Goal: Task Accomplishment & Management: Use online tool/utility

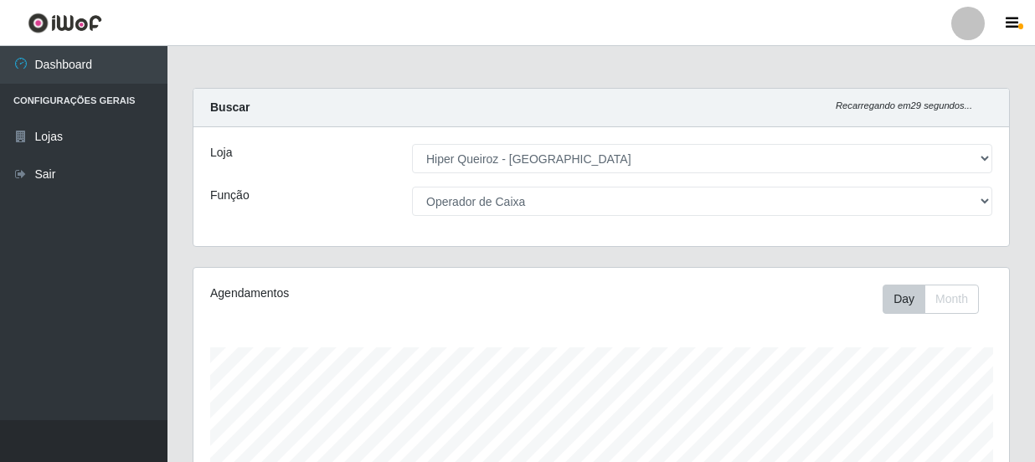
select select "513"
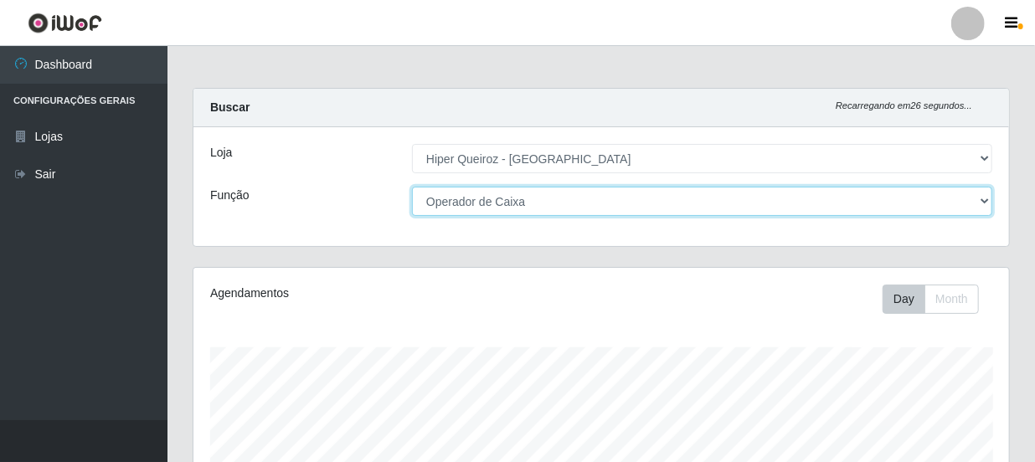
click at [779, 204] on select "[Selecione...] Embalador Embalador + Embalador ++ Operador de Caixa Operador de…" at bounding box center [702, 201] width 580 height 29
click at [412, 187] on select "[Selecione...] Embalador Embalador + Embalador ++ Operador de Caixa Operador de…" at bounding box center [702, 201] width 580 height 29
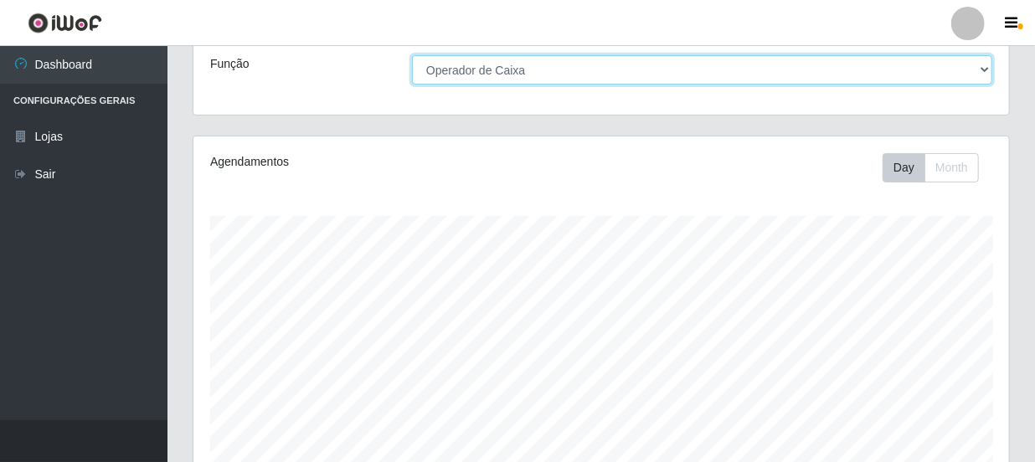
scroll to position [55, 0]
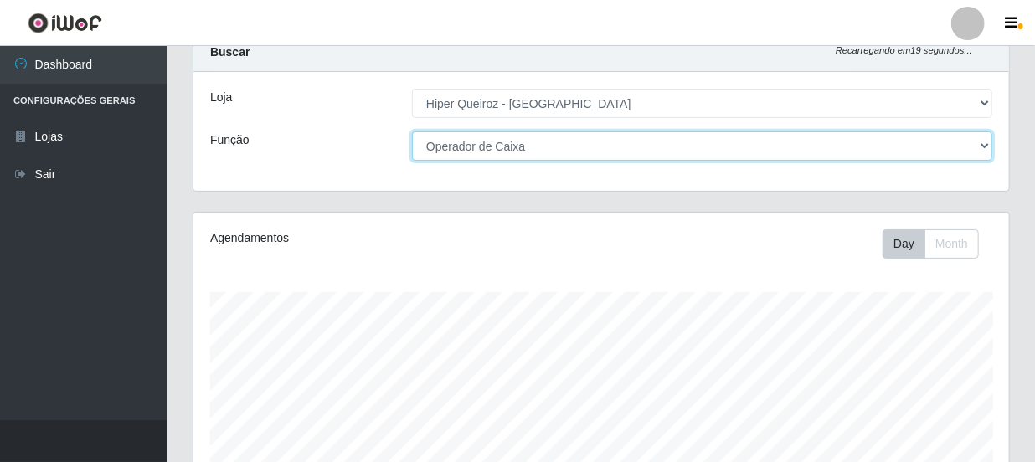
click at [808, 145] on select "[Selecione...] Embalador Embalador + Embalador ++ Operador de Caixa Operador de…" at bounding box center [702, 145] width 580 height 29
click at [412, 131] on select "[Selecione...] Embalador Embalador + Embalador ++ Operador de Caixa Operador de…" at bounding box center [702, 145] width 580 height 29
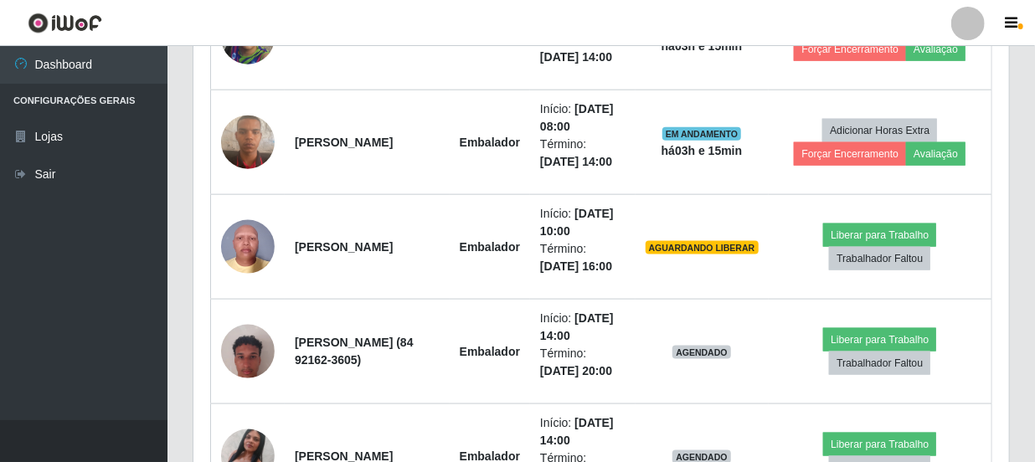
scroll to position [893, 0]
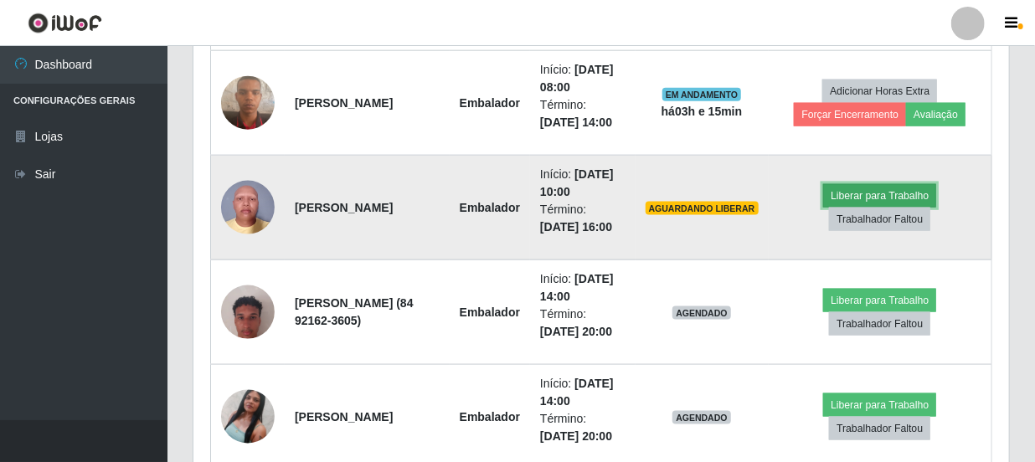
click at [904, 208] on button "Liberar para Trabalho" at bounding box center [879, 195] width 113 height 23
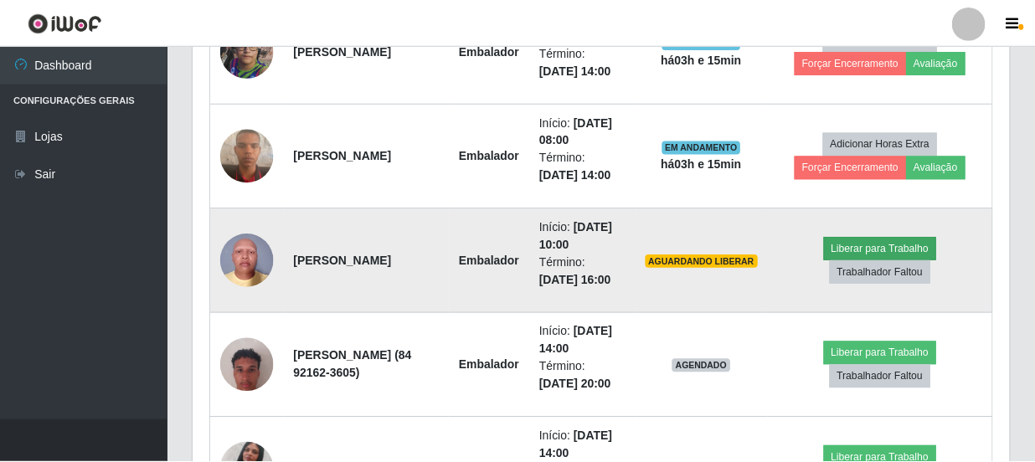
scroll to position [348, 808]
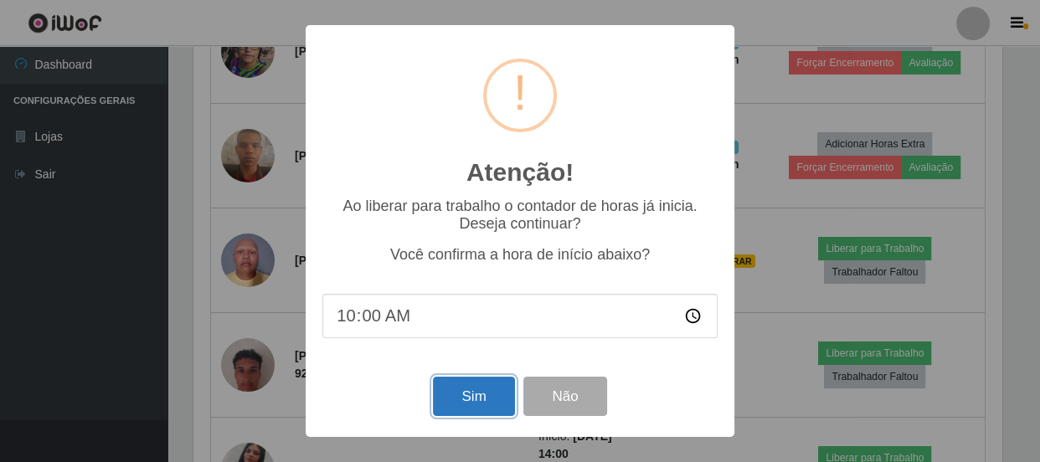
click at [488, 398] on button "Sim" at bounding box center [473, 396] width 81 height 39
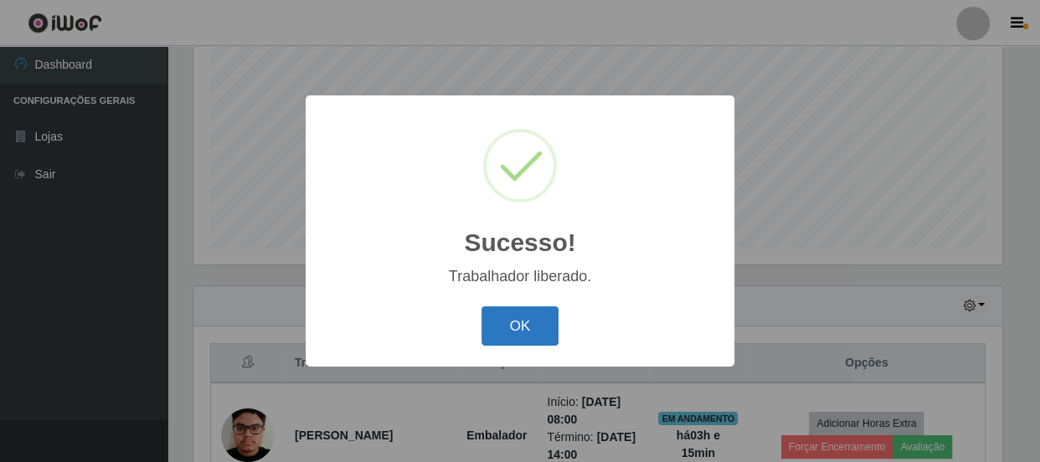
click at [542, 325] on button "OK" at bounding box center [521, 326] width 78 height 39
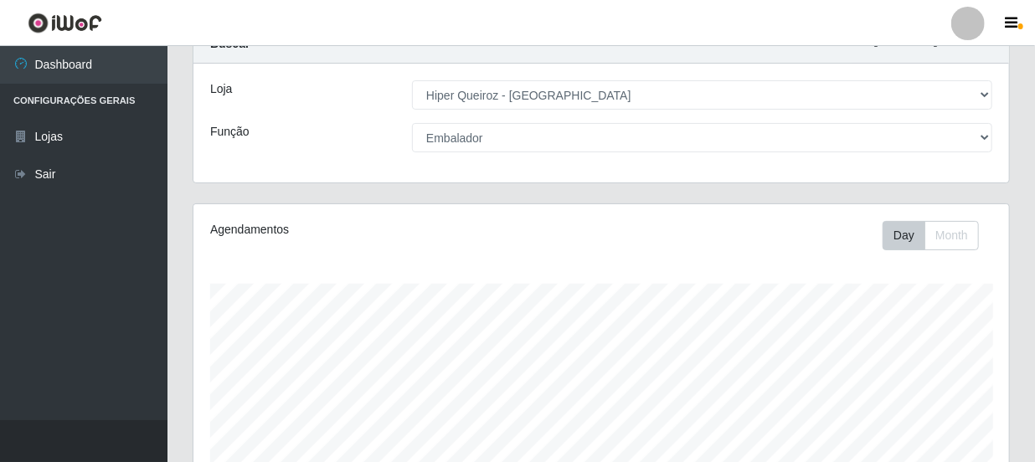
scroll to position [0, 0]
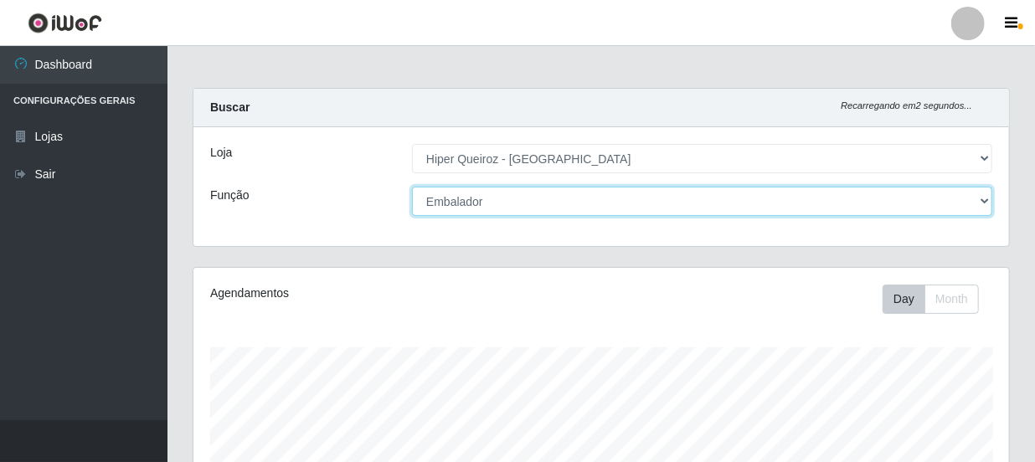
click at [564, 192] on select "[Selecione...] Embalador Embalador + Embalador ++ Operador de Caixa Operador de…" at bounding box center [702, 201] width 580 height 29
select select "22"
click at [412, 187] on select "[Selecione...] Embalador Embalador + Embalador ++ Operador de Caixa Operador de…" at bounding box center [702, 201] width 580 height 29
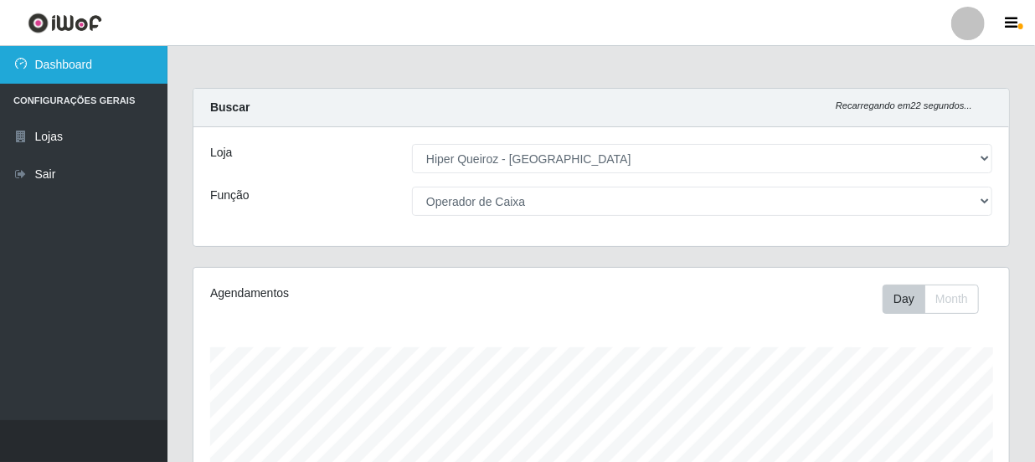
click at [76, 71] on link "Dashboard" at bounding box center [83, 65] width 167 height 38
click at [84, 72] on link "Dashboard" at bounding box center [83, 65] width 167 height 38
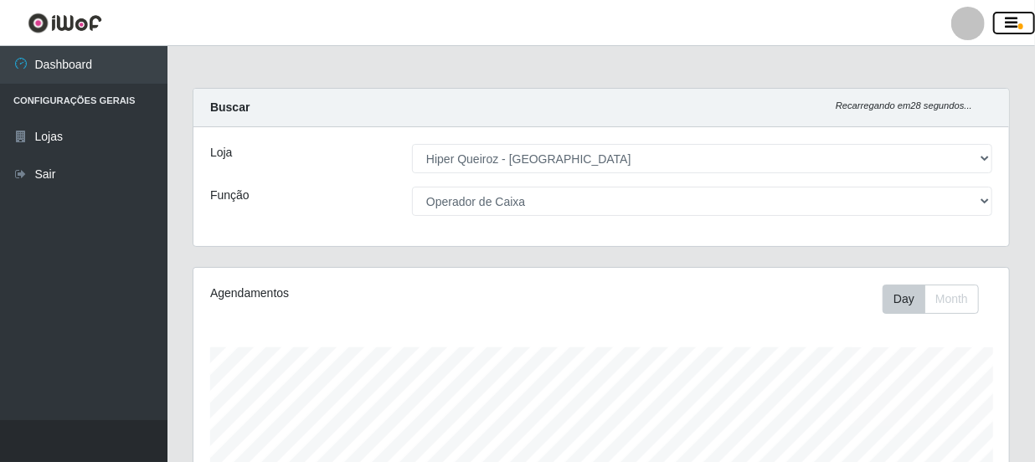
click at [1022, 32] on button "button" at bounding box center [1014, 23] width 42 height 23
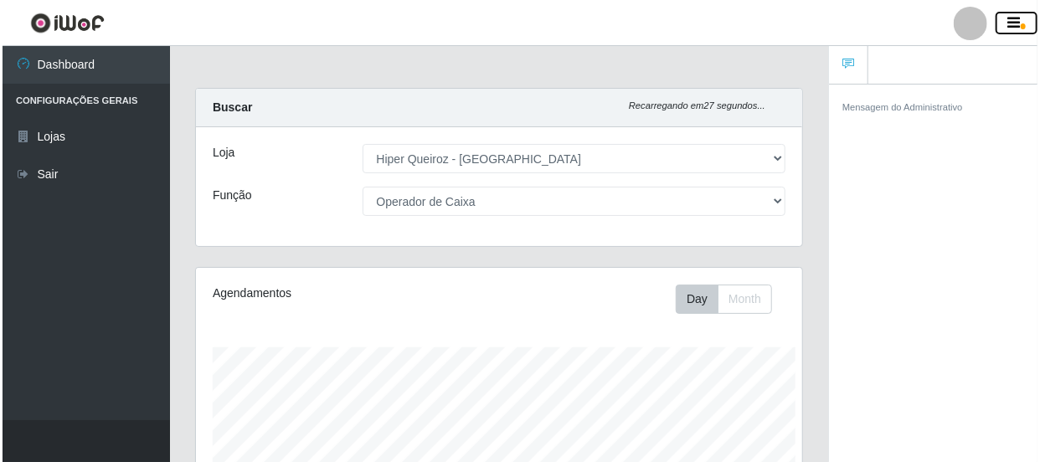
scroll to position [837102, 836841]
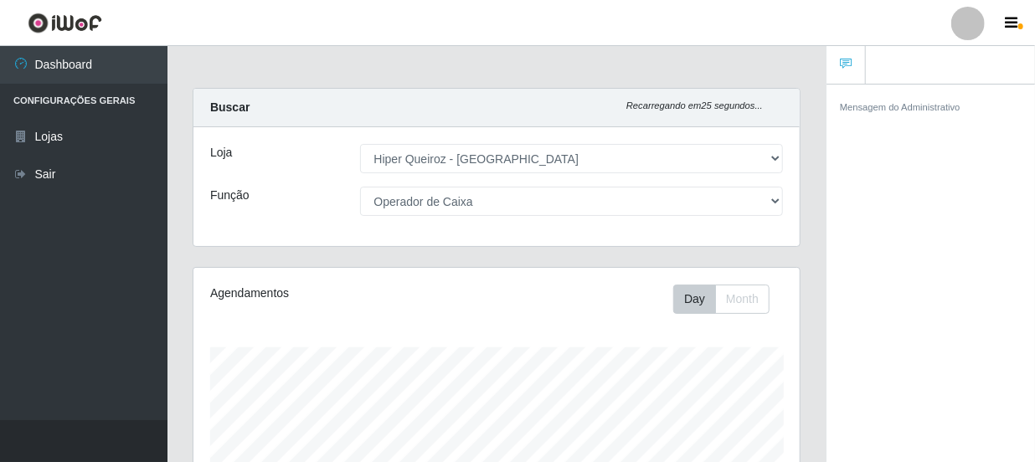
click at [991, 24] on link at bounding box center [968, 23] width 50 height 33
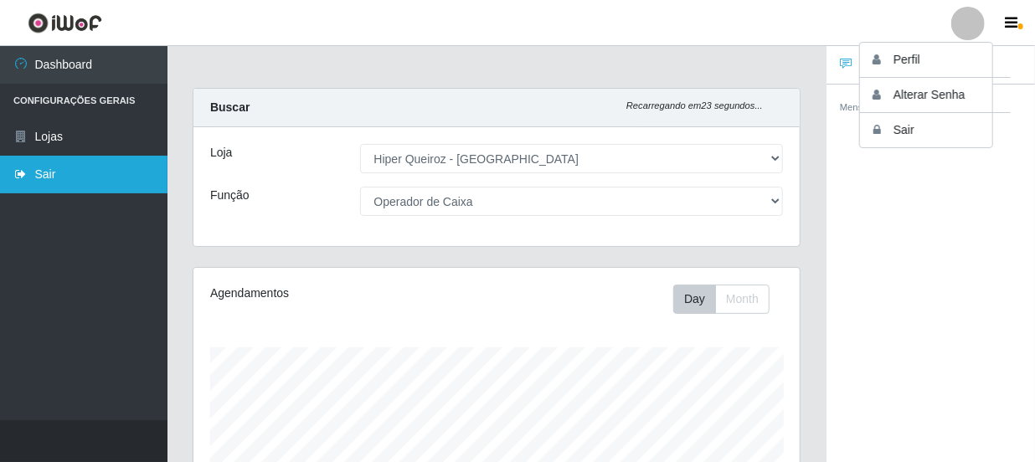
click at [157, 188] on link "Sair" at bounding box center [83, 175] width 167 height 38
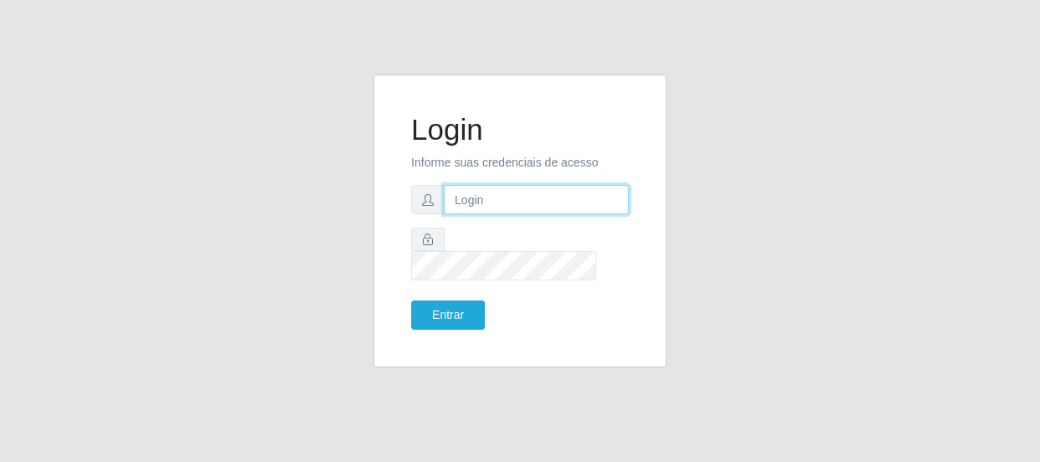
click at [537, 209] on input "text" at bounding box center [536, 199] width 185 height 29
